Goal: Navigation & Orientation: Understand site structure

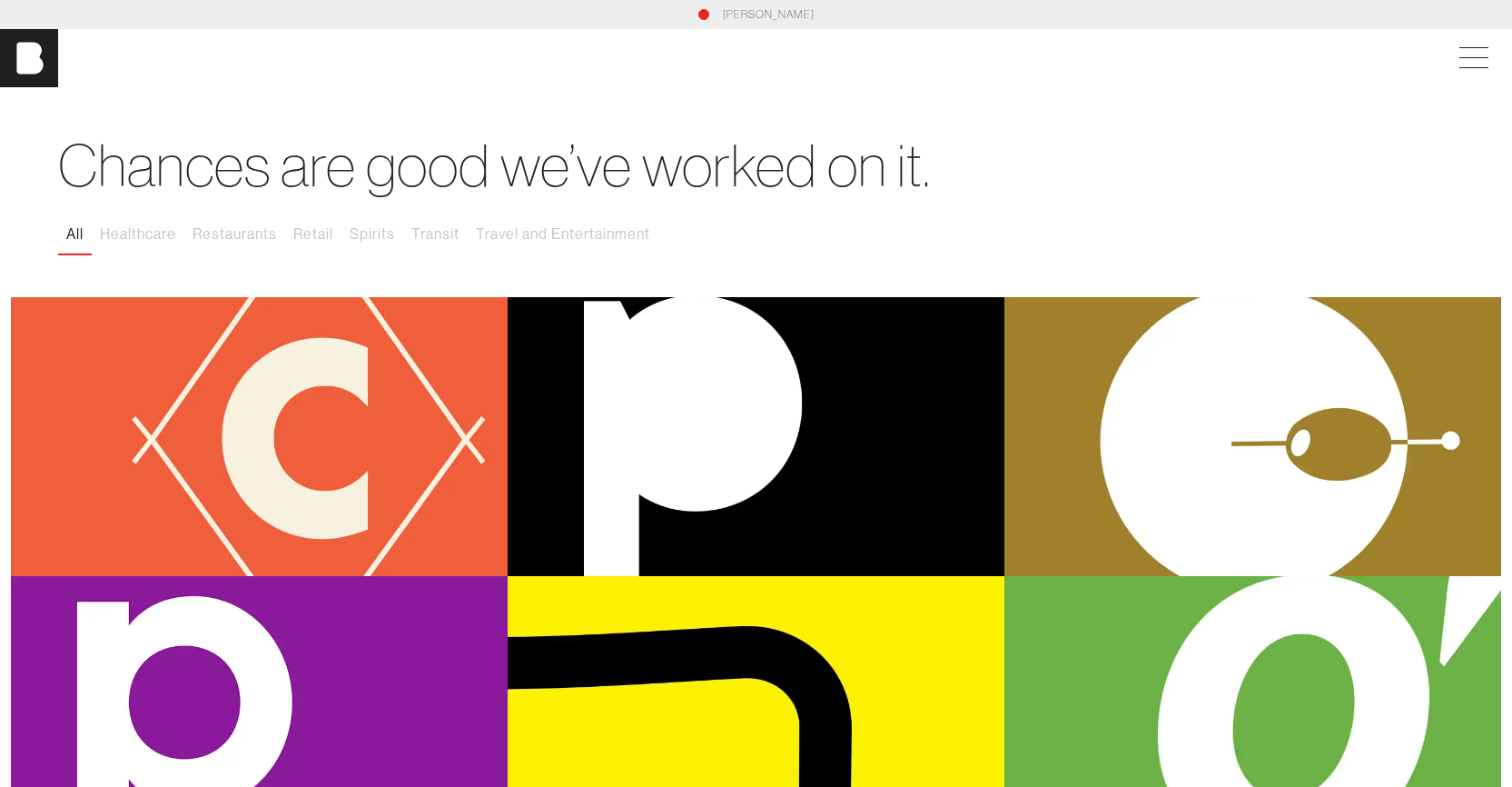
click at [76, 231] on button "All" at bounding box center [74, 234] width 33 height 38
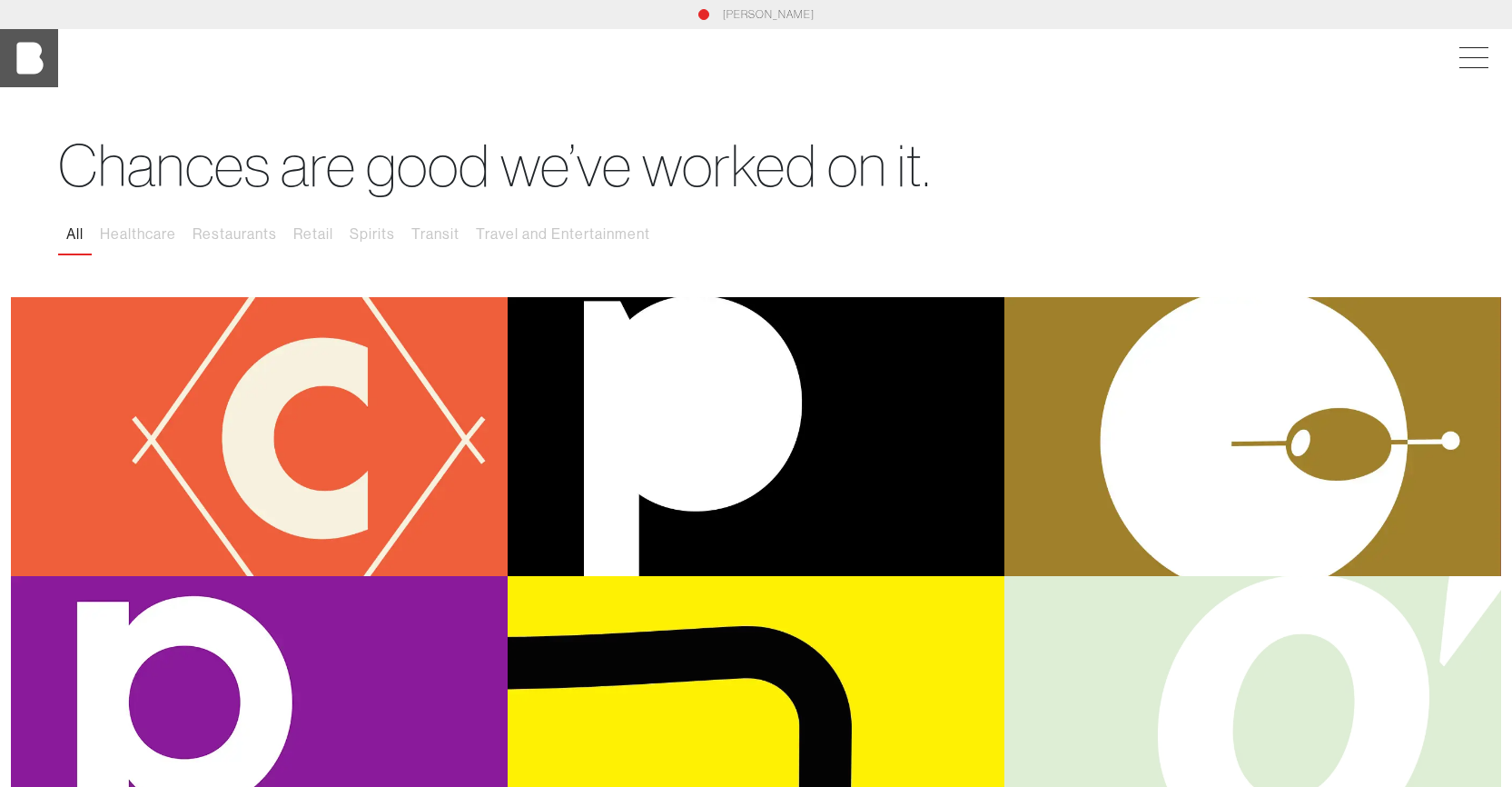
click at [40, 65] on img at bounding box center [28, 58] width 58 height 58
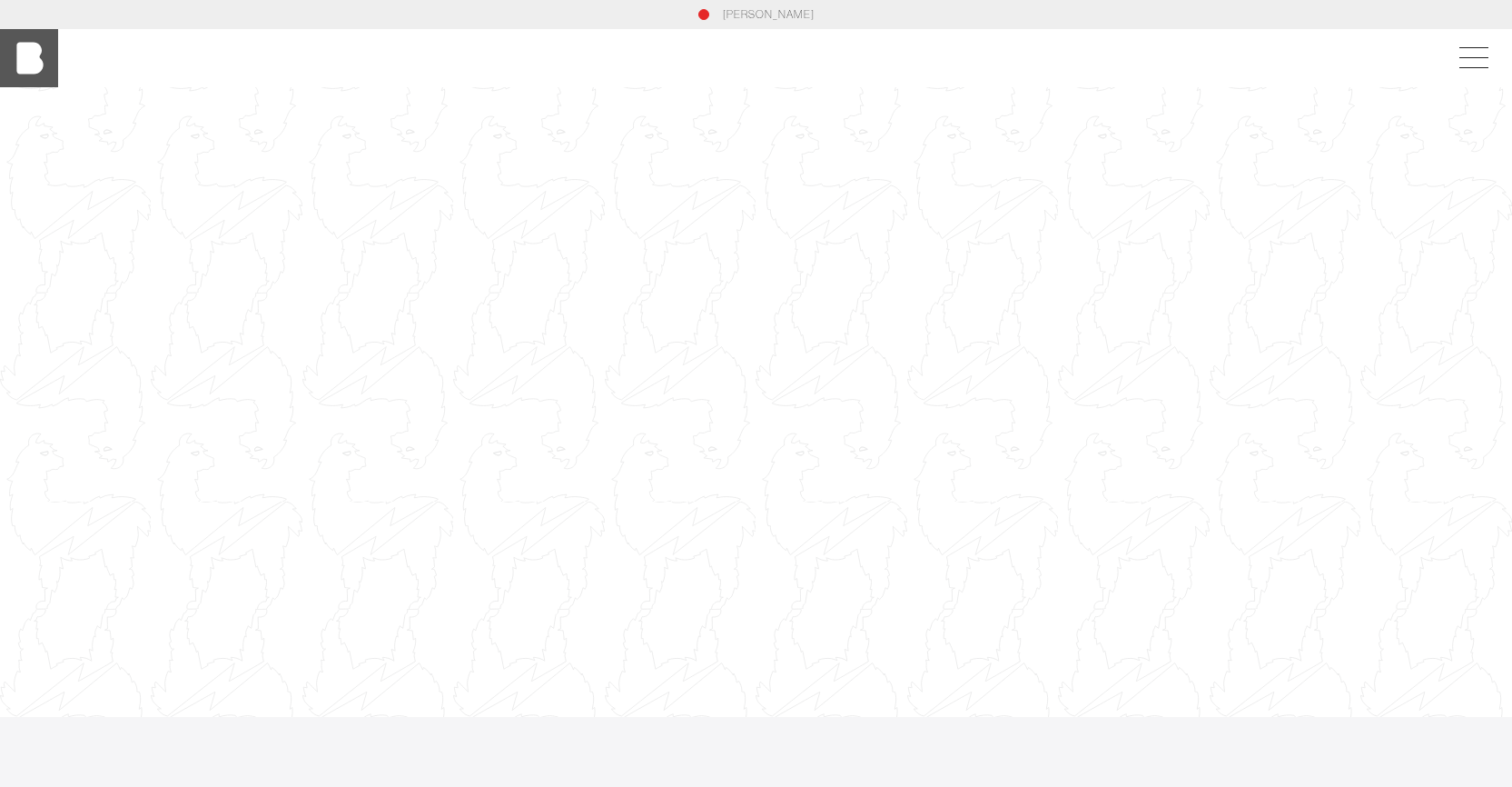
click at [25, 63] on img at bounding box center [28, 58] width 58 height 58
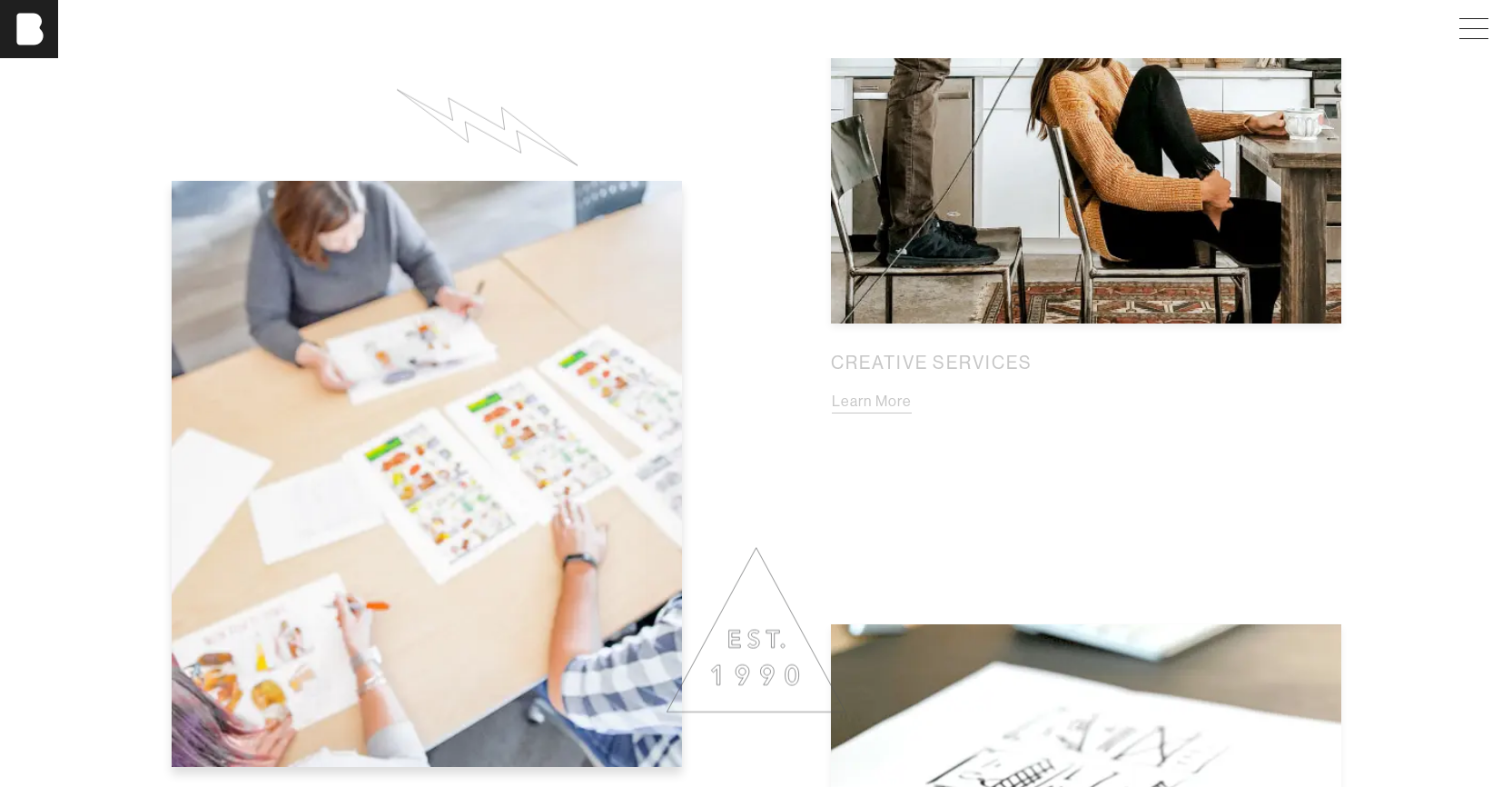
scroll to position [1545, 0]
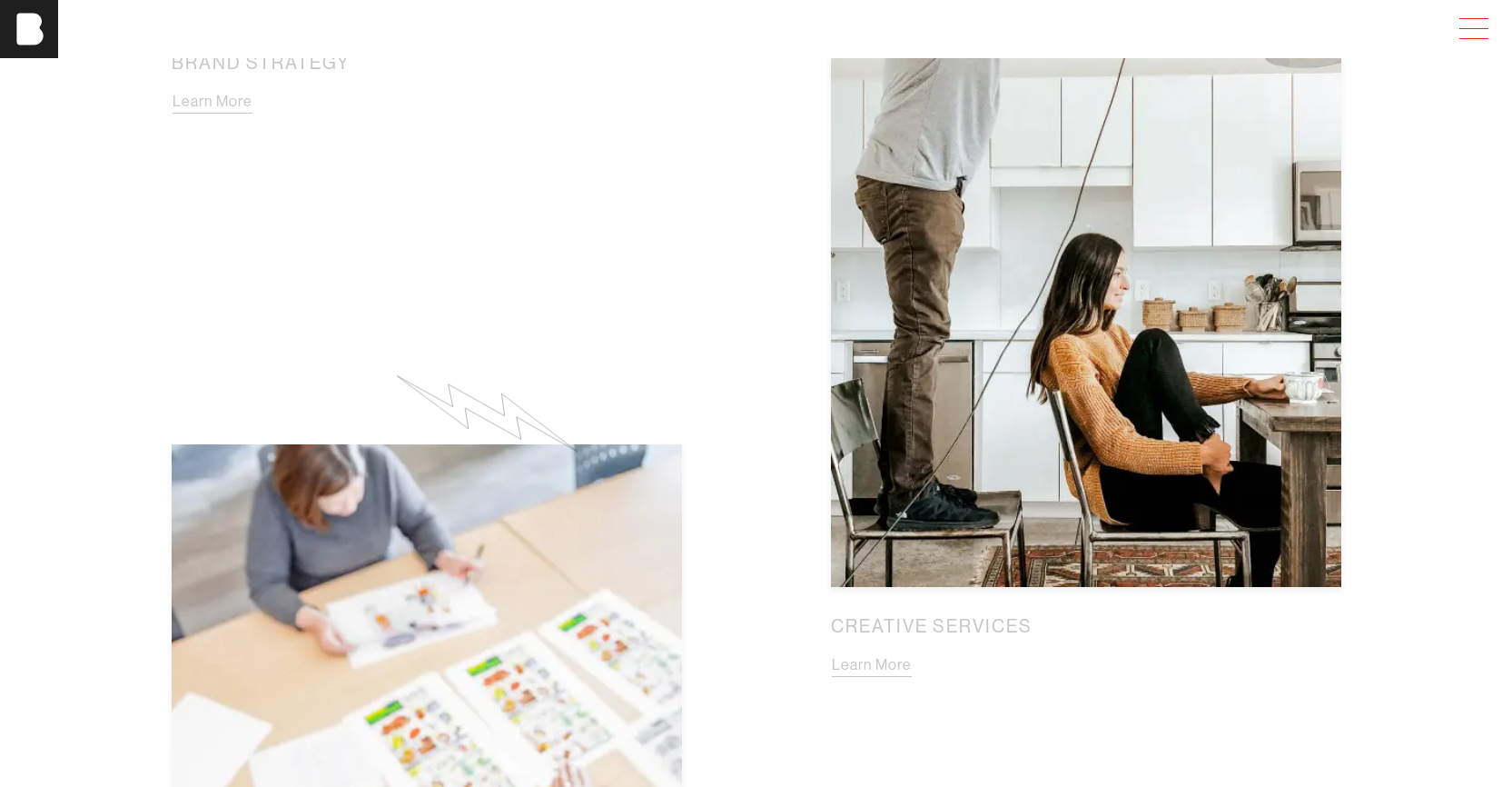
click at [1482, 17] on span at bounding box center [1470, 28] width 42 height 32
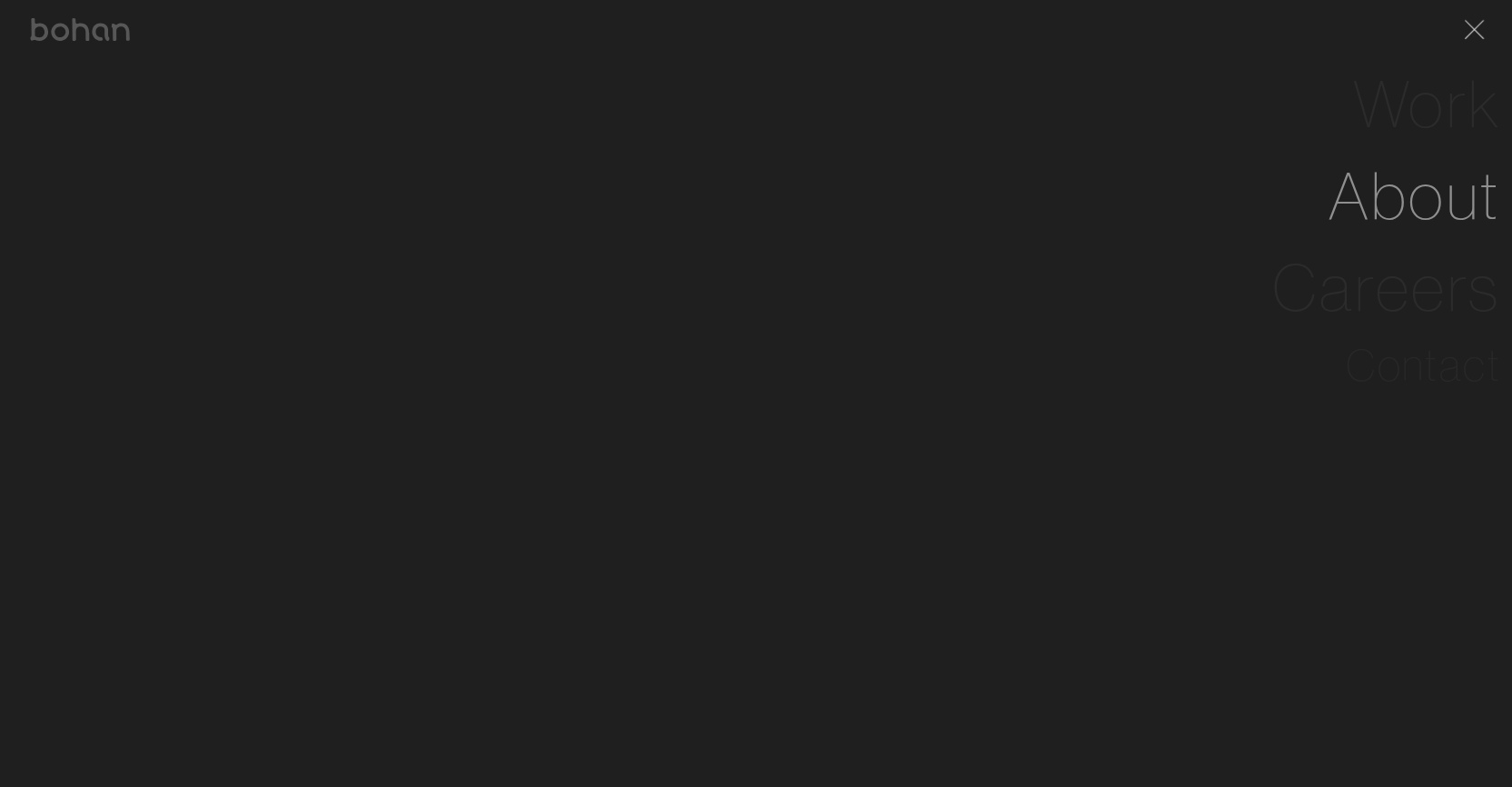
scroll to position [1267, 13]
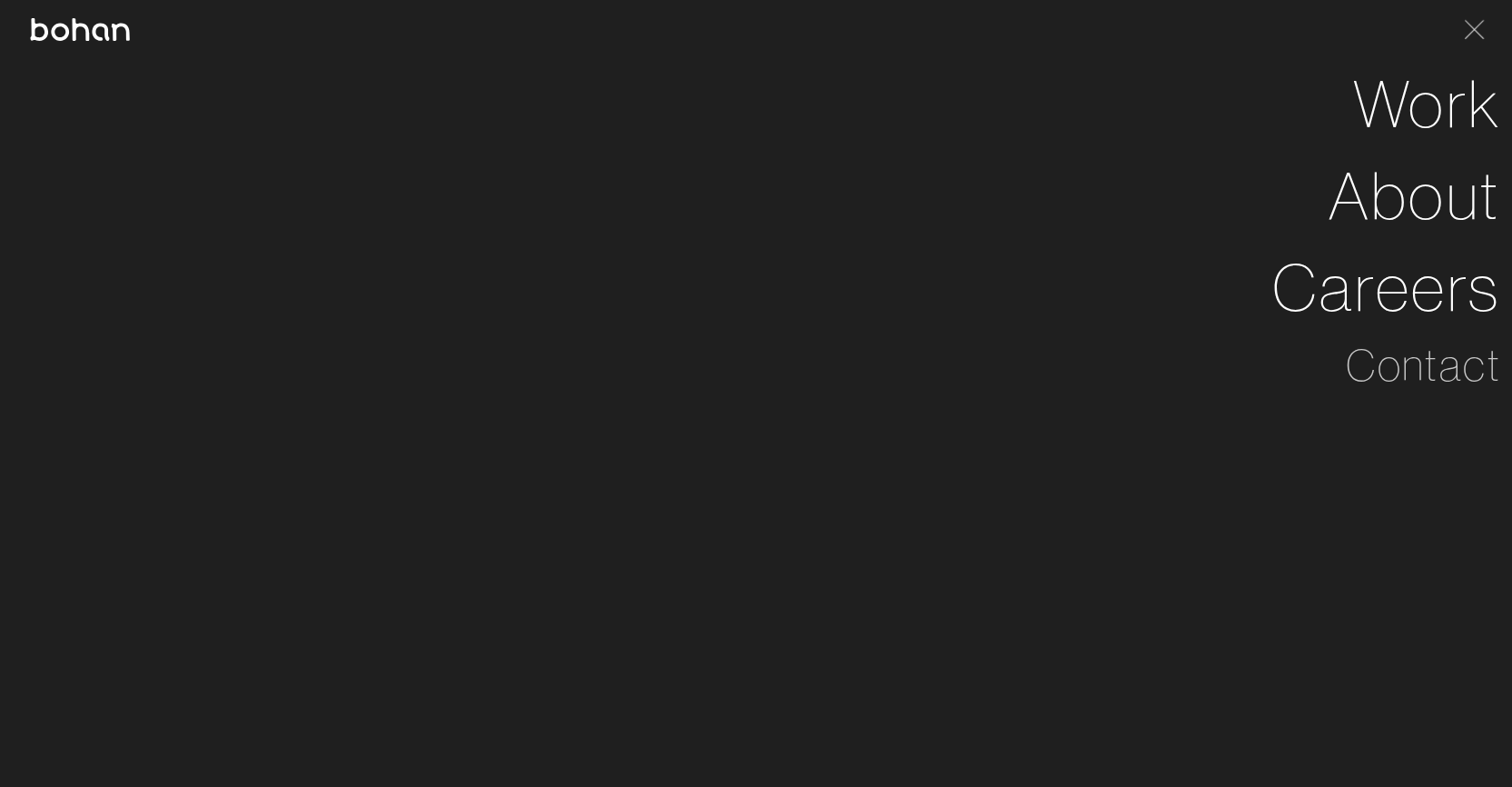
click at [71, 29] on img at bounding box center [80, 29] width 101 height 23
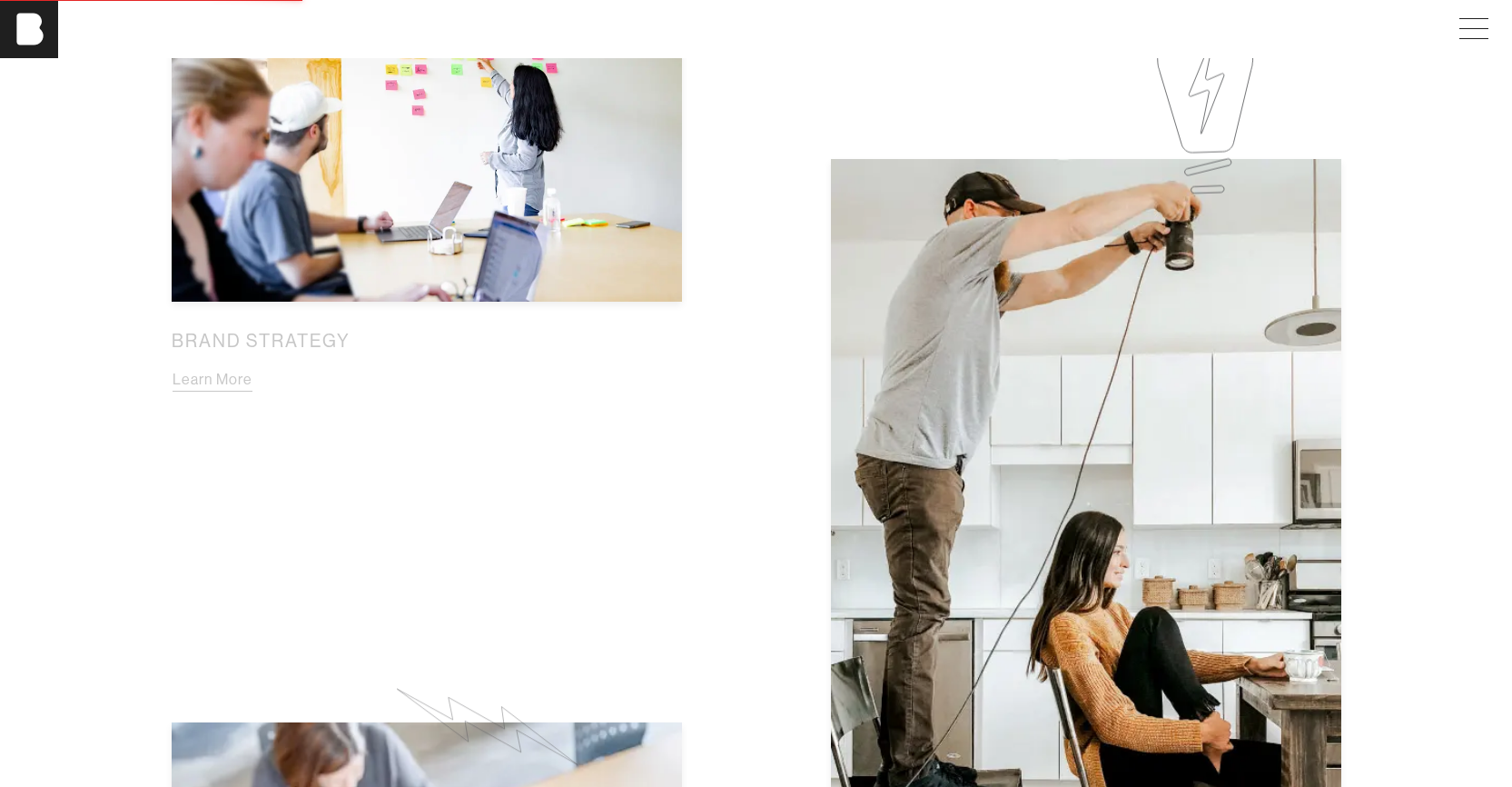
scroll to position [0, 0]
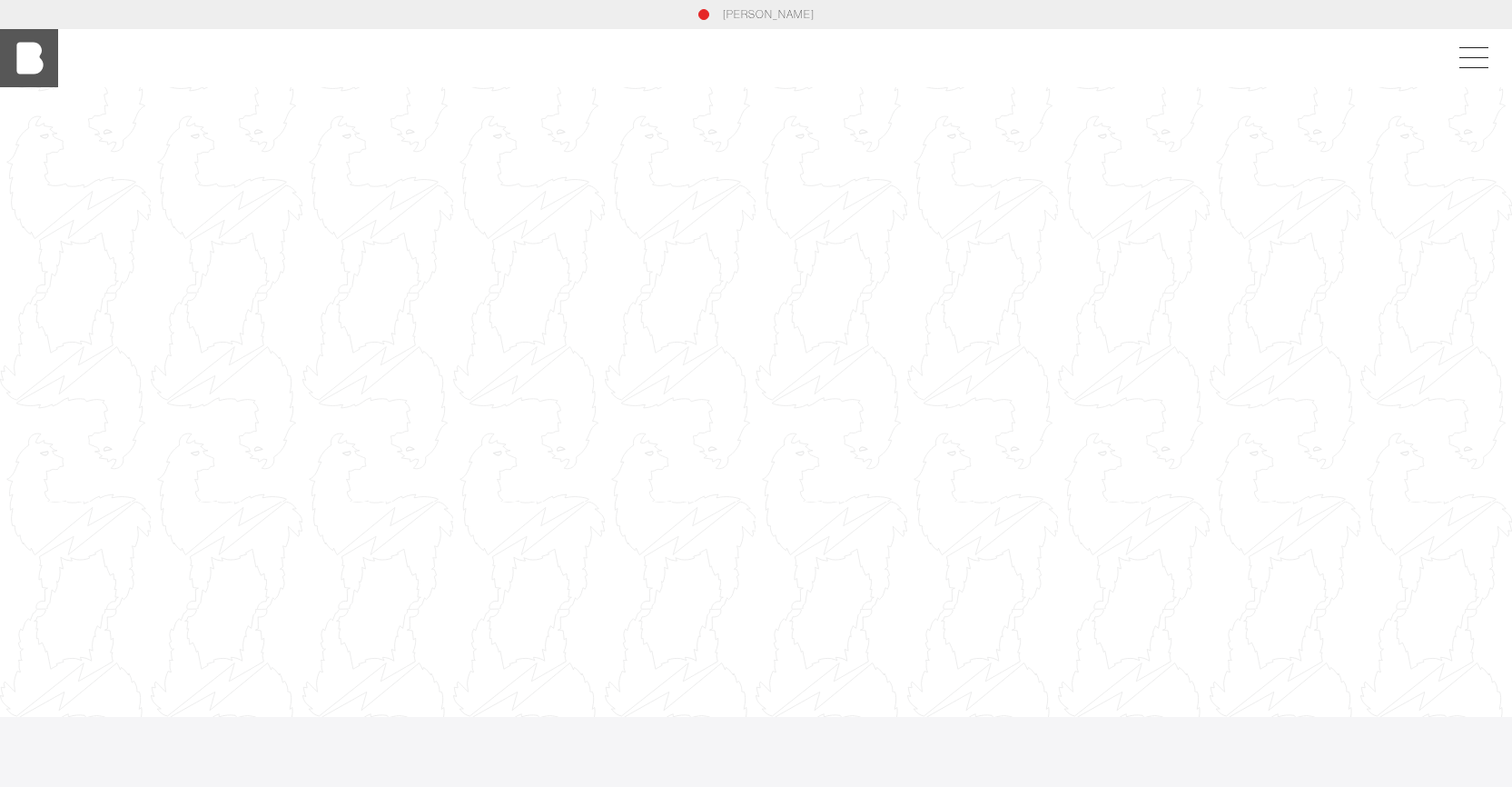
click at [38, 61] on img at bounding box center [28, 58] width 58 height 58
click at [1488, 47] on span at bounding box center [1474, 47] width 29 height 1
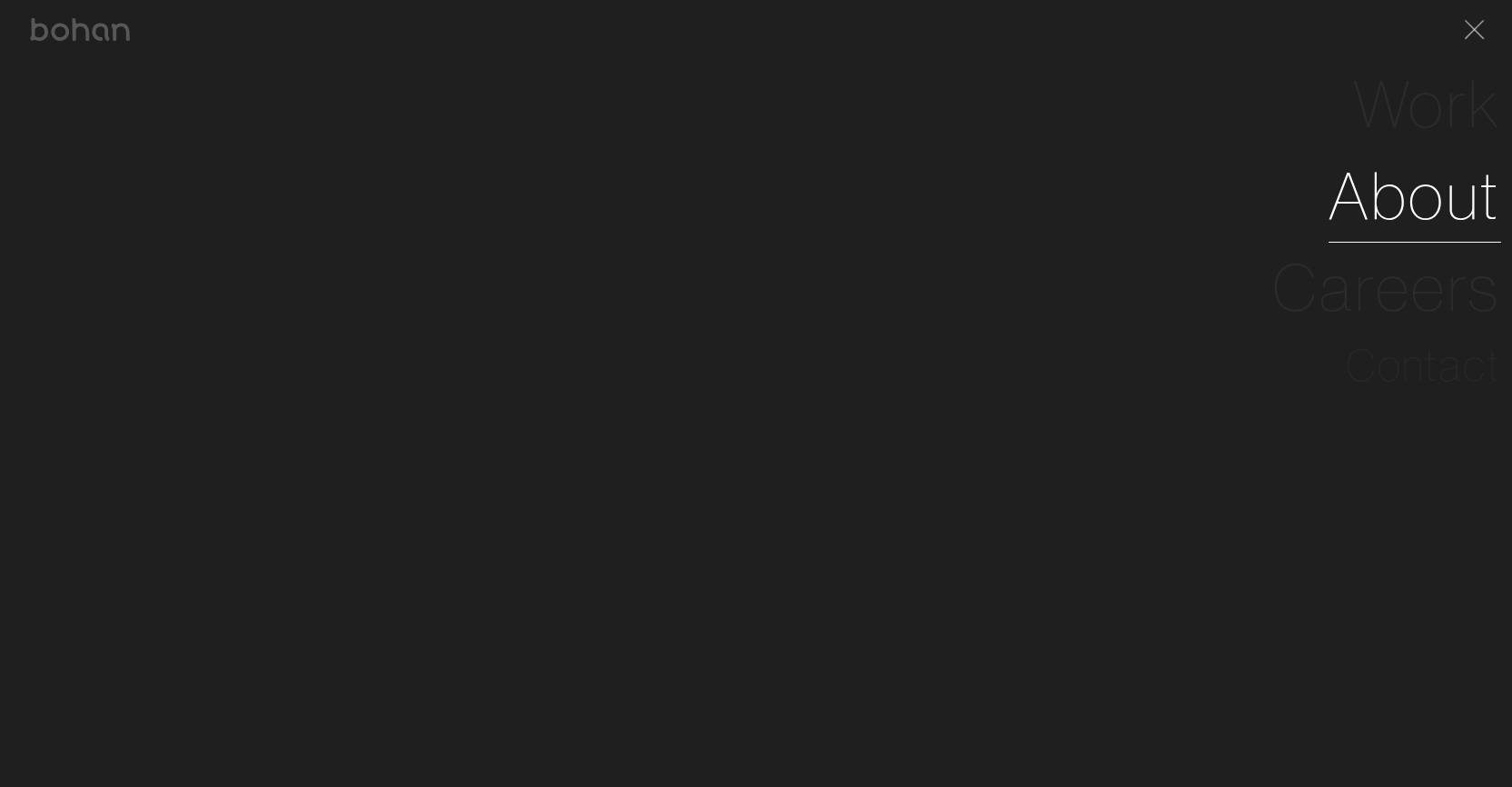
click at [1432, 191] on link "About" at bounding box center [1415, 195] width 173 height 92
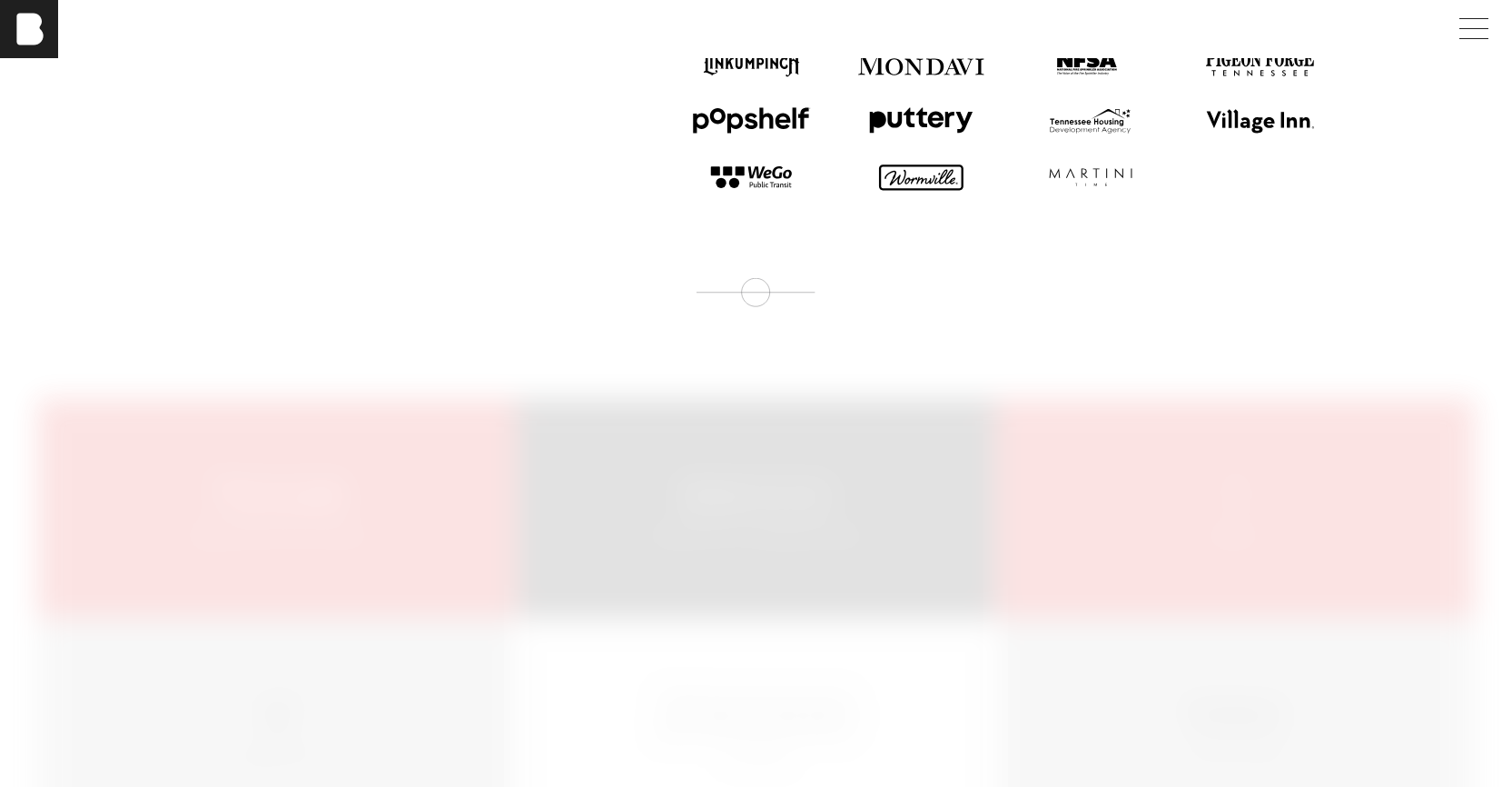
scroll to position [2271, 0]
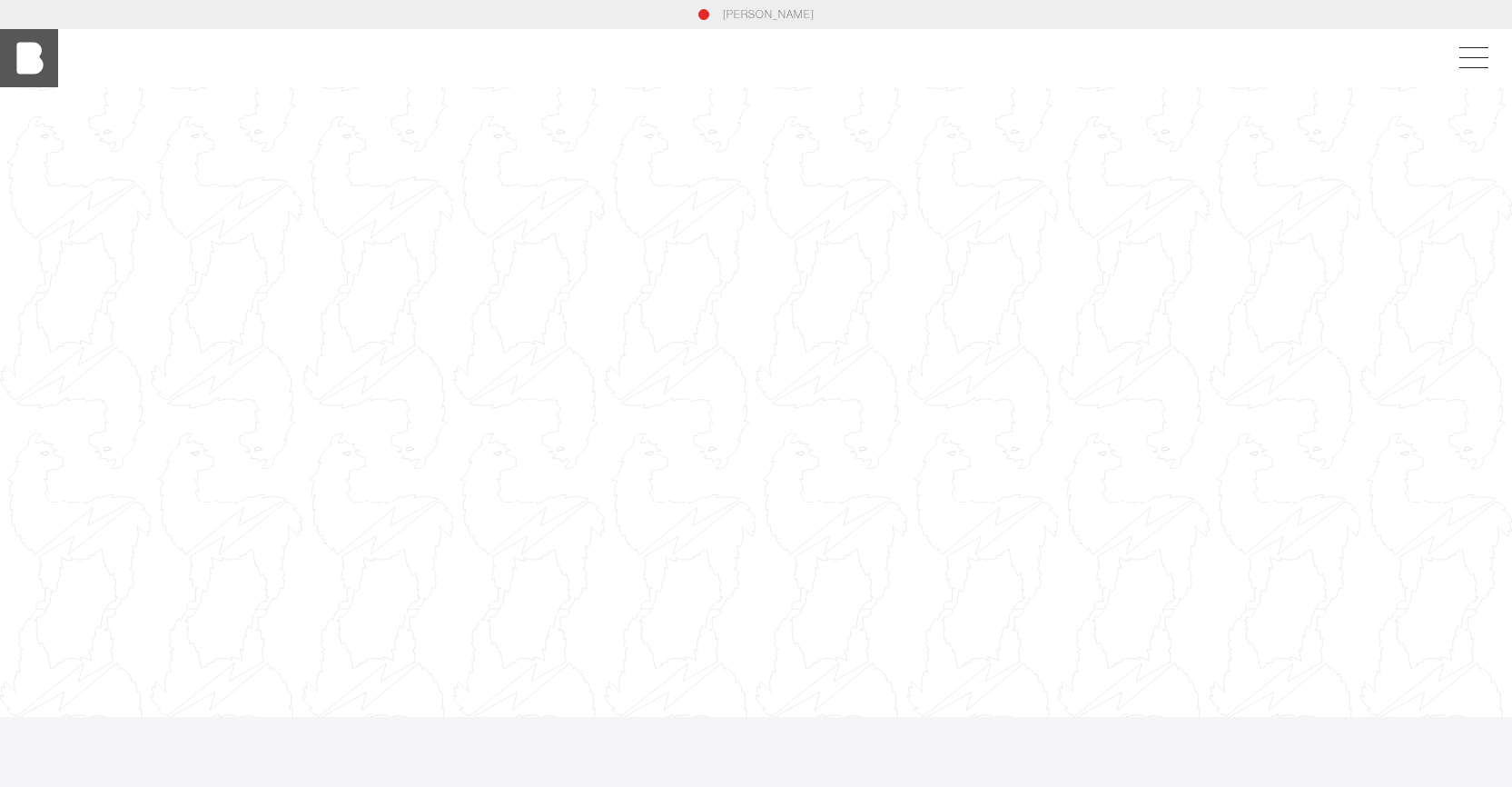
click at [34, 48] on img at bounding box center [28, 58] width 58 height 58
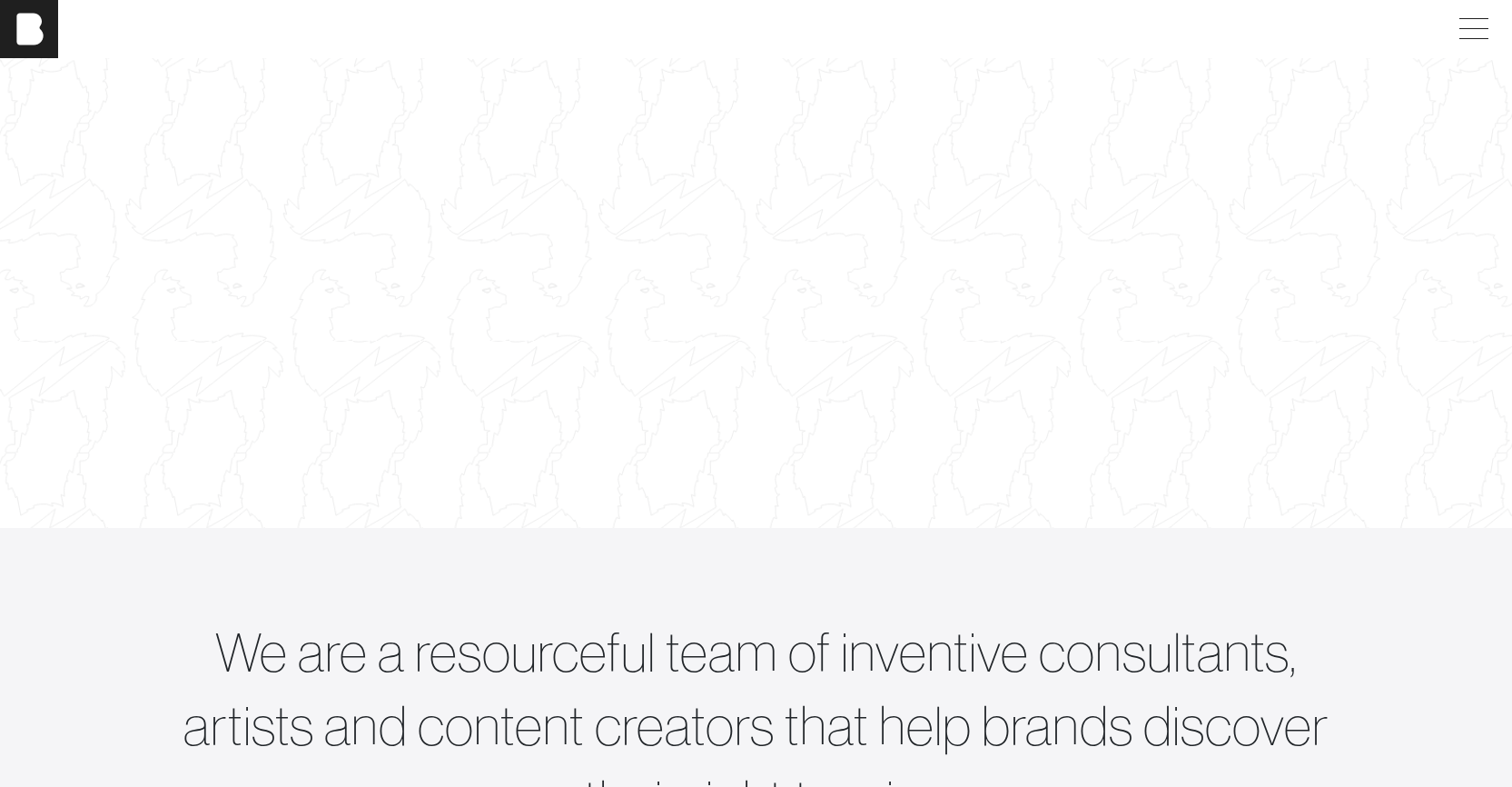
scroll to position [182, 0]
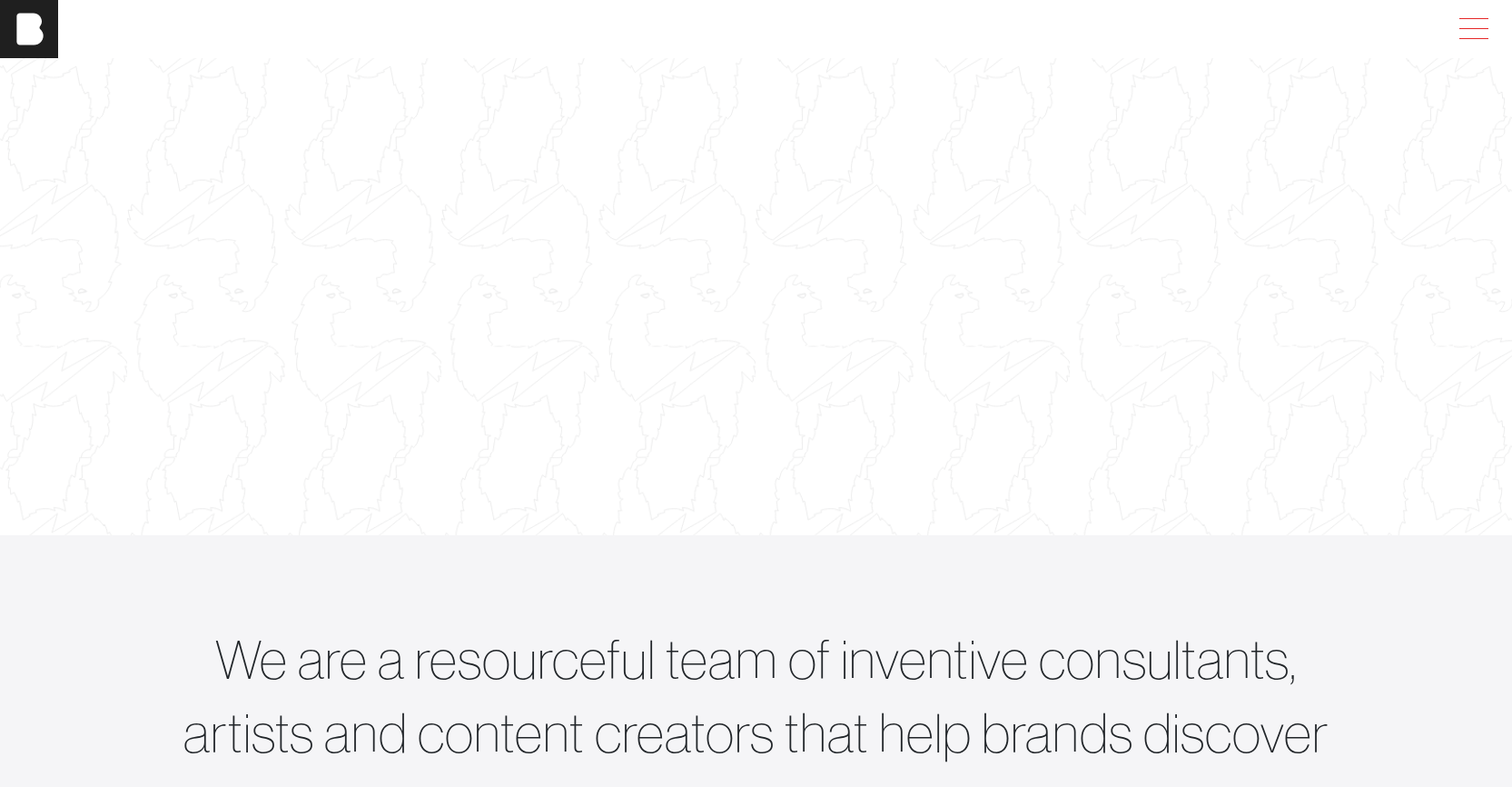
click at [1481, 24] on span at bounding box center [1470, 28] width 42 height 32
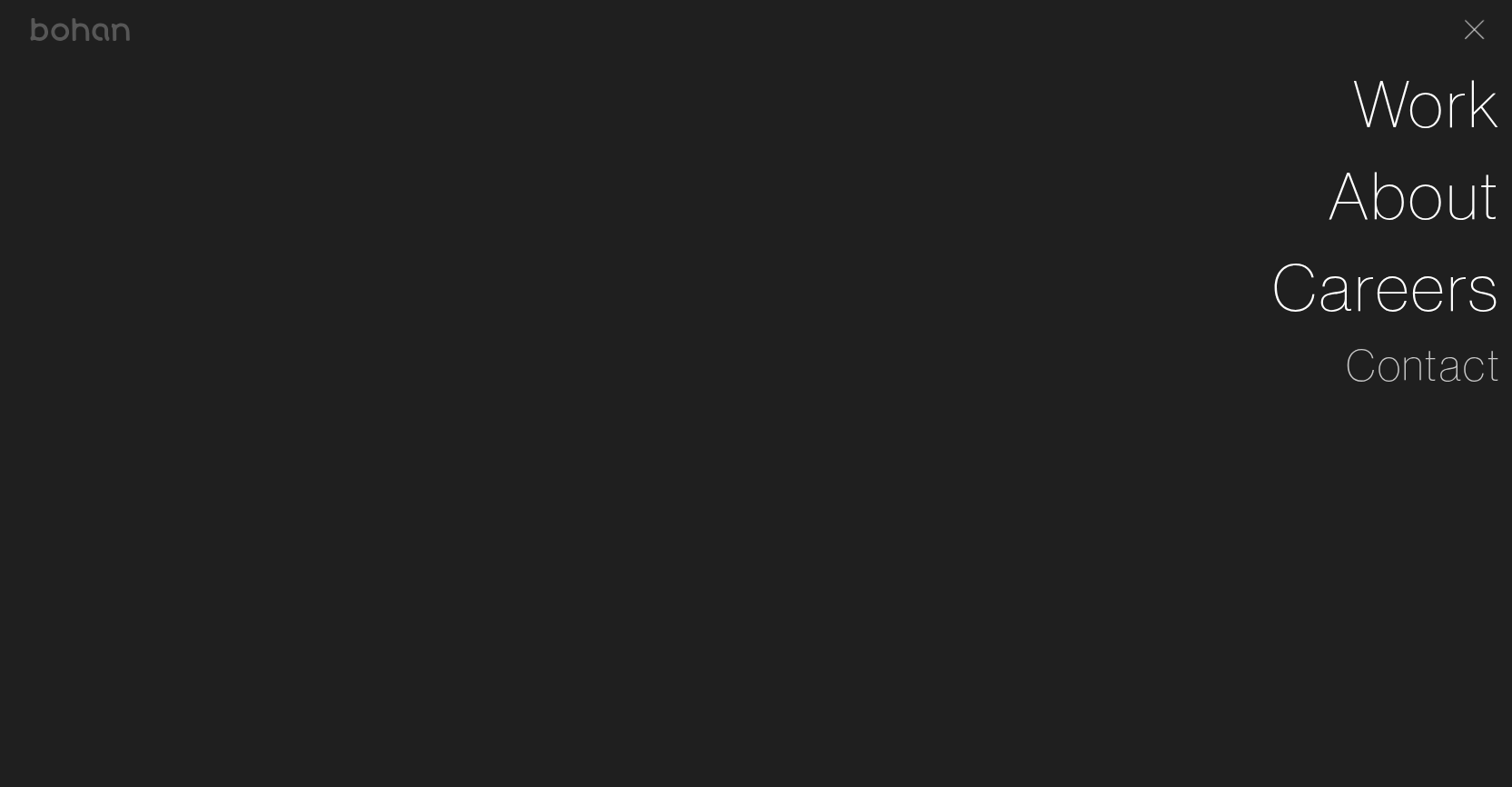
scroll to position [182, 13]
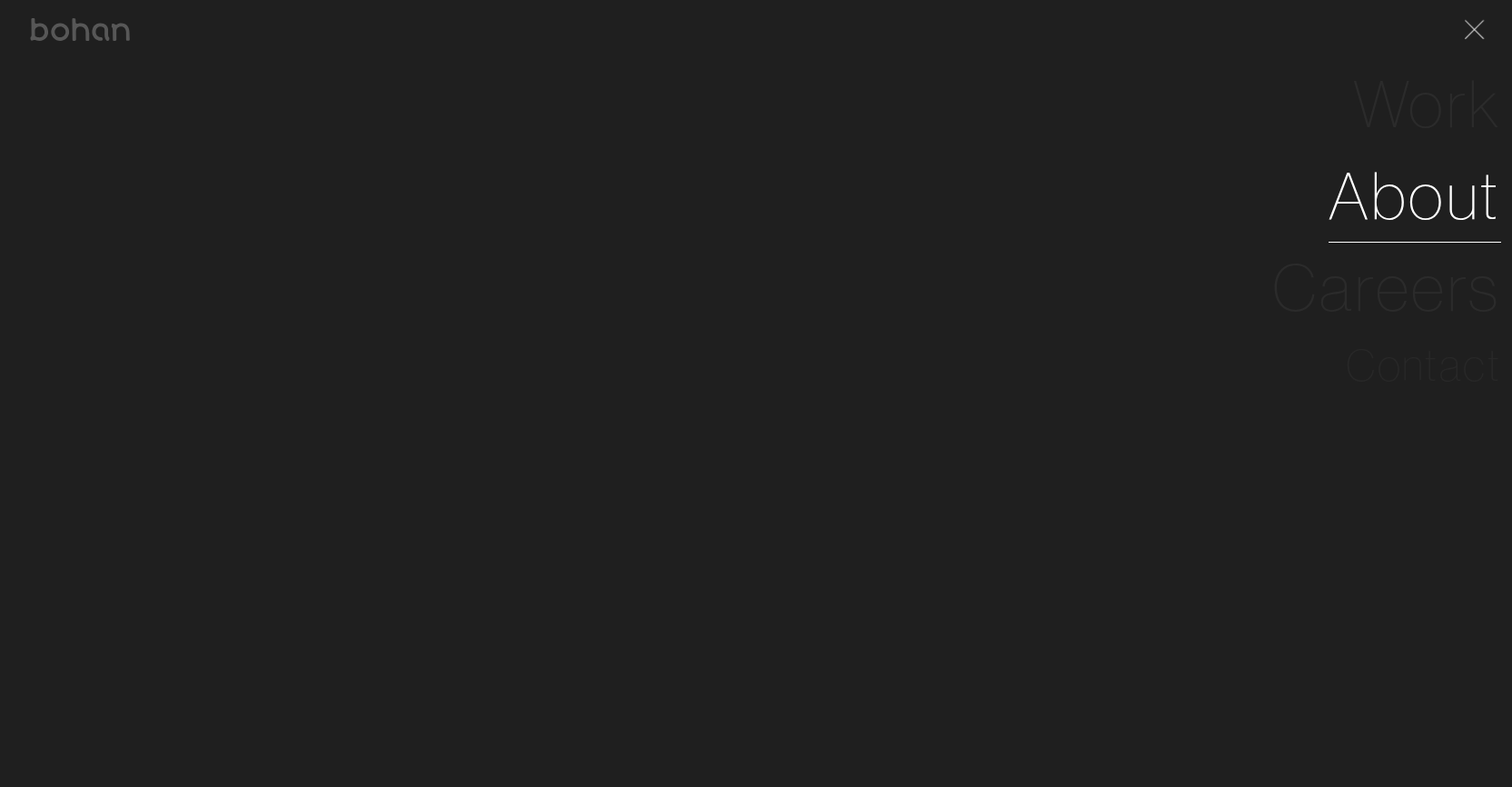
click at [1400, 177] on link "About" at bounding box center [1415, 195] width 173 height 92
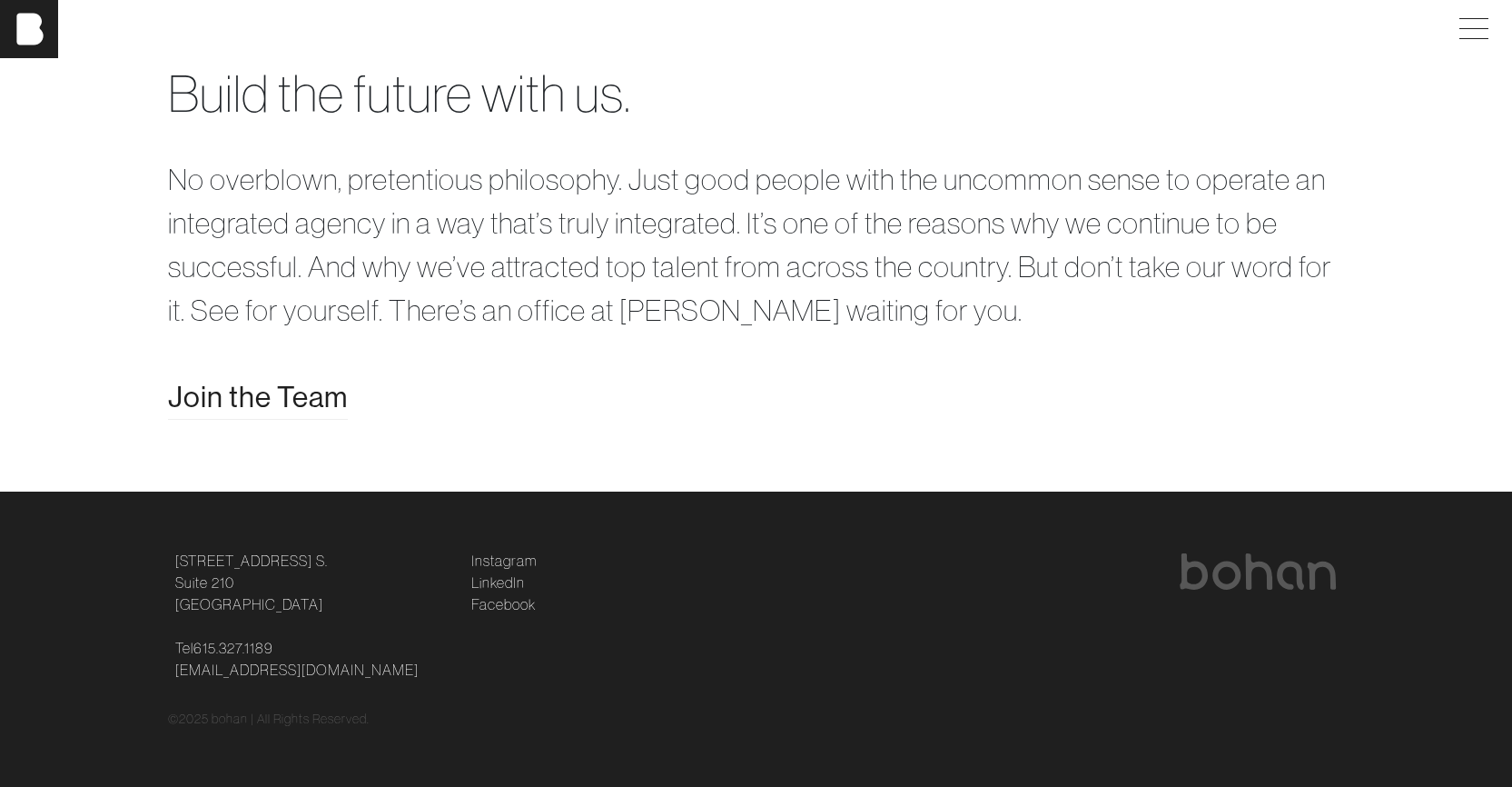
scroll to position [3706, 0]
